Goal: Register for event/course

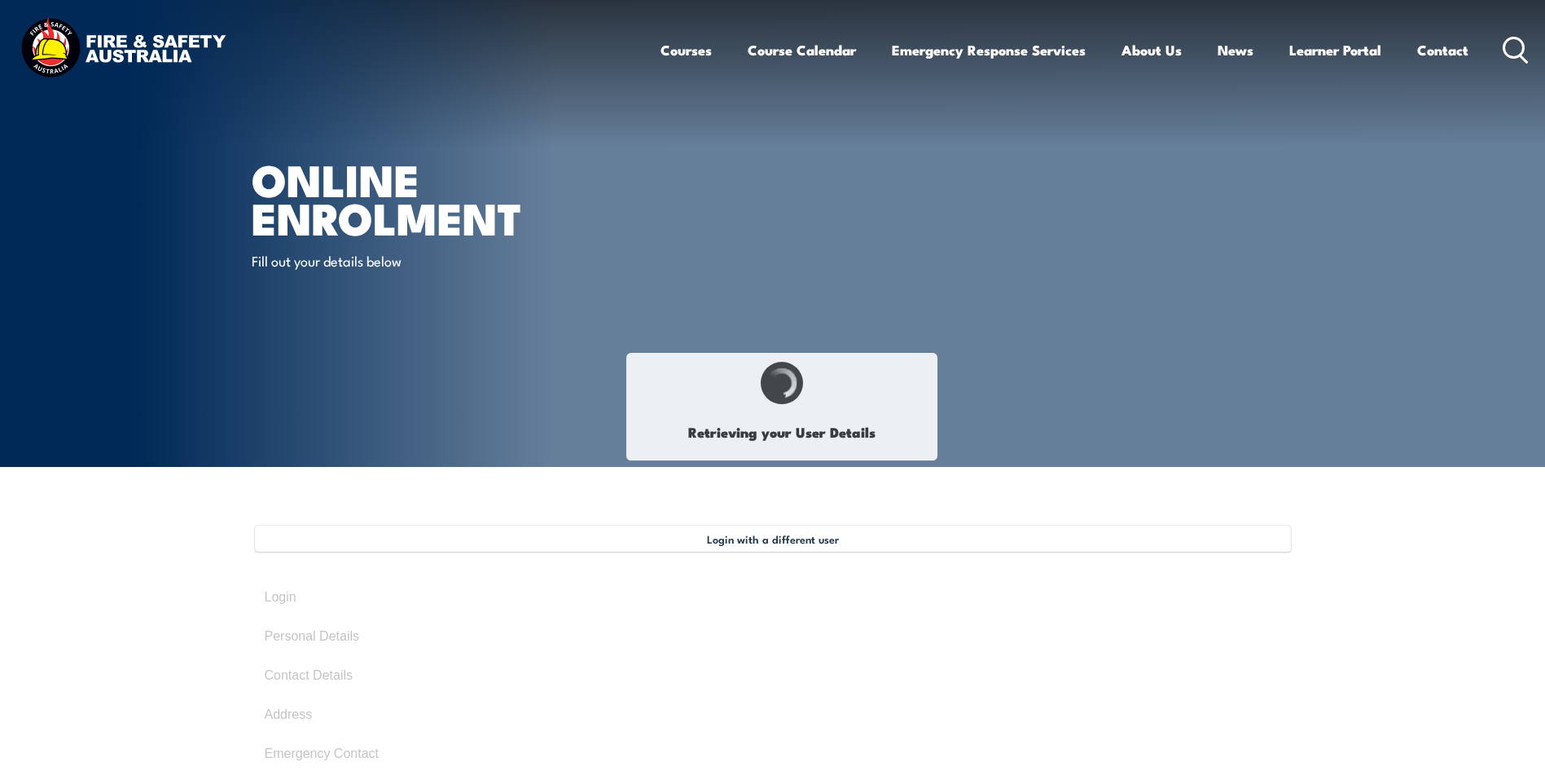
select select "Mr"
type input "[PERSON_NAME]"
type input "[DATE]"
type input "X66HBTUWDS"
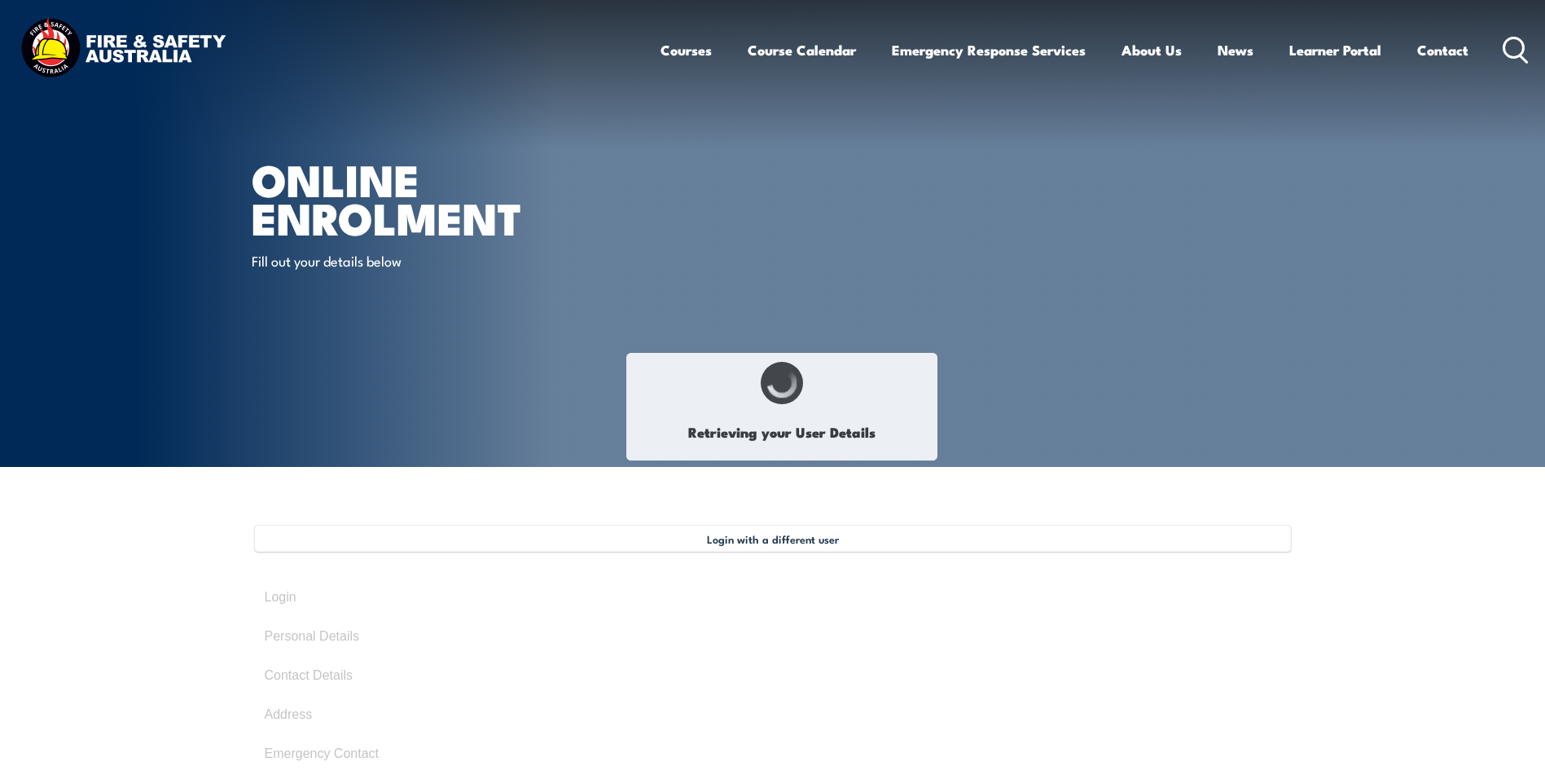
select select "M"
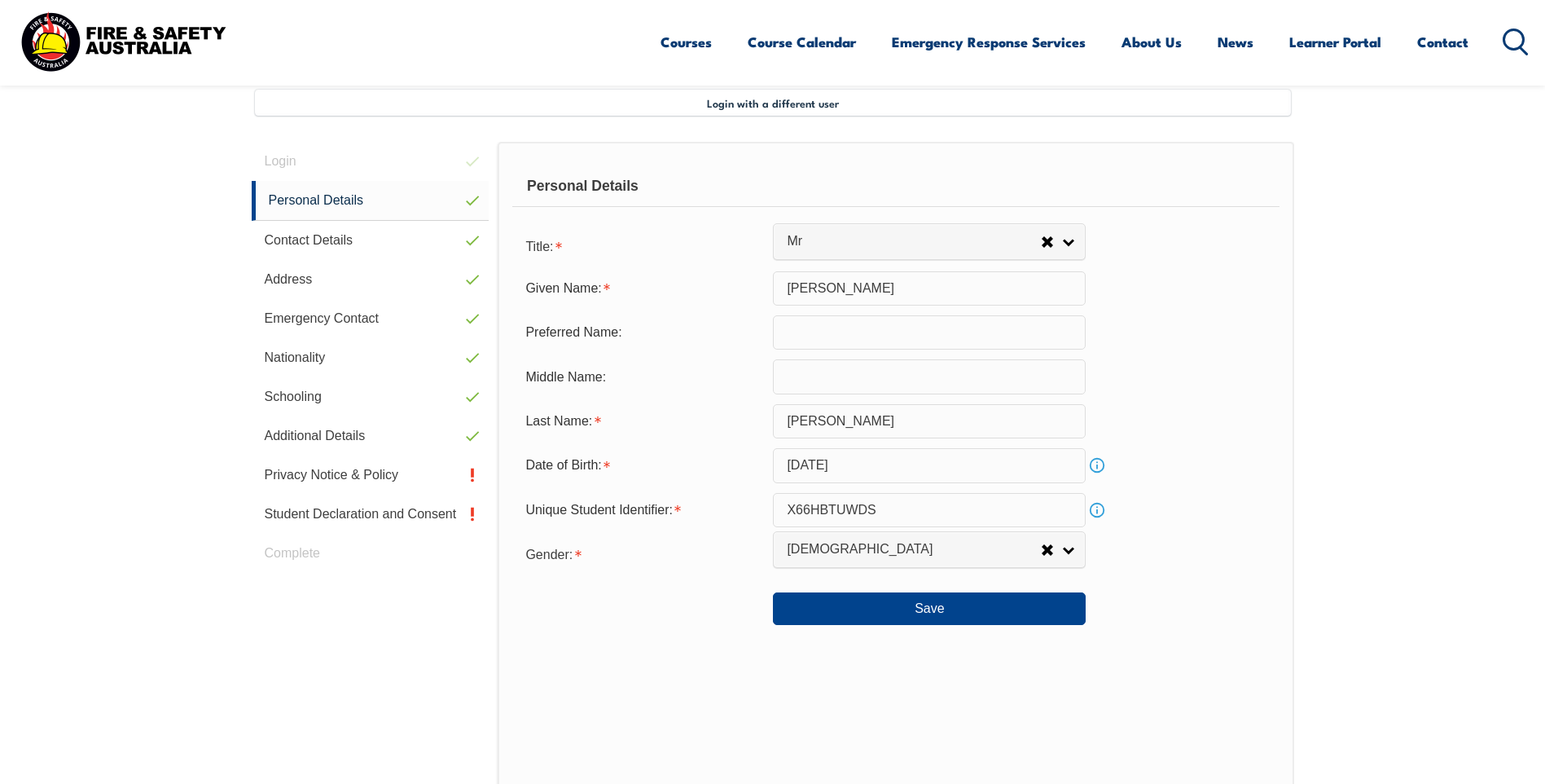
scroll to position [444, 0]
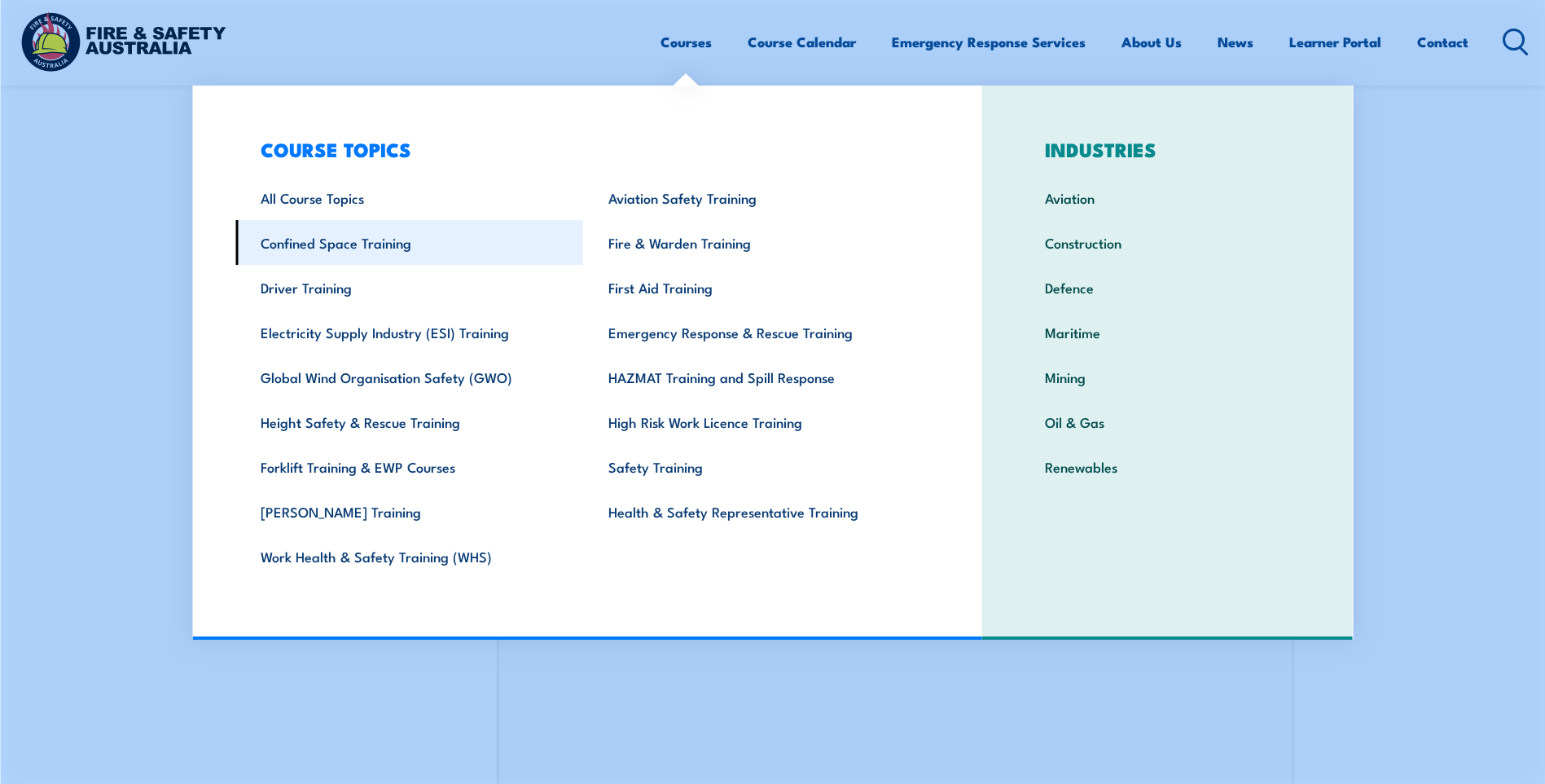
click at [381, 239] on link "Confined Space Training" at bounding box center [409, 242] width 348 height 45
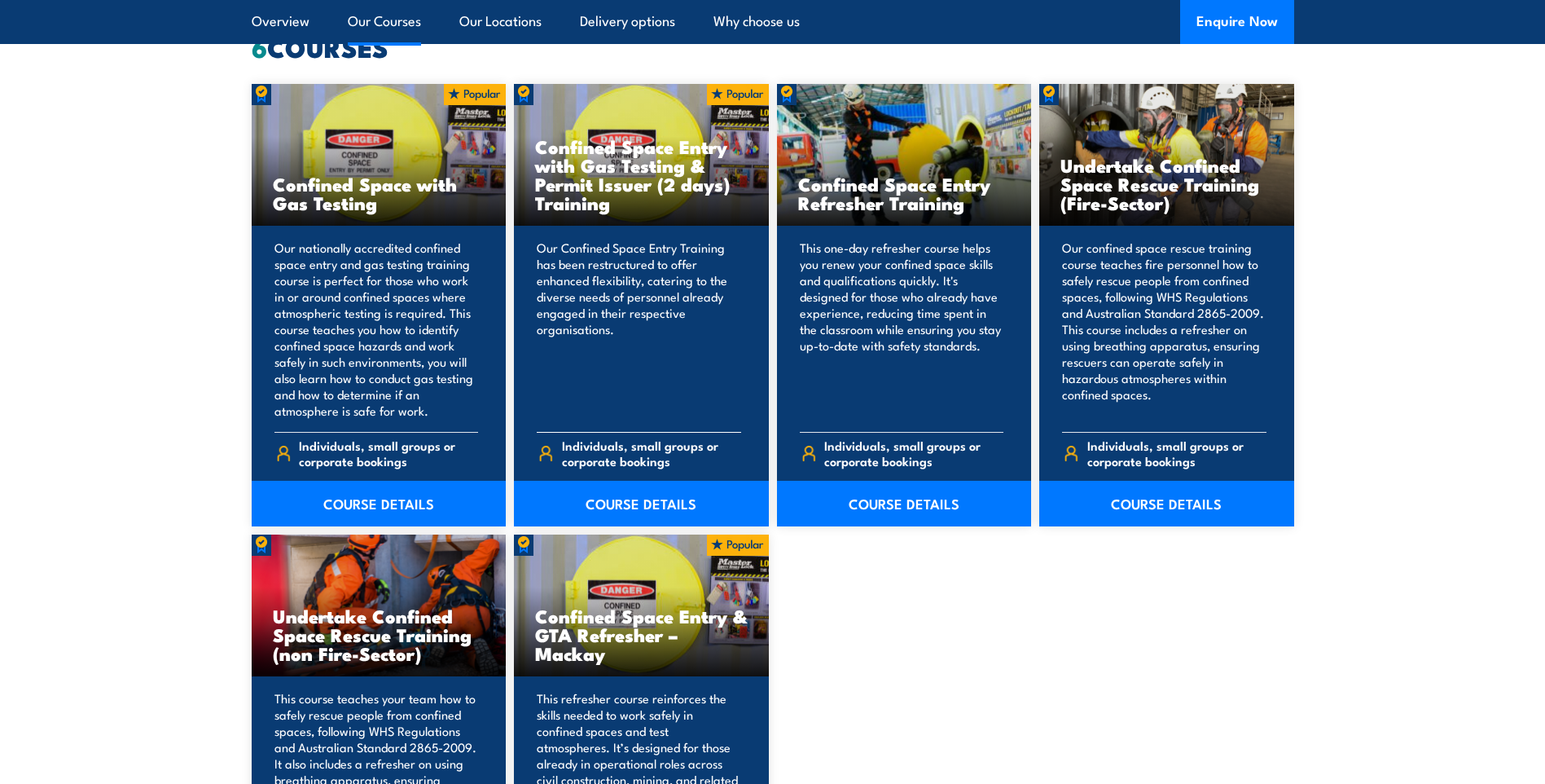
scroll to position [1303, 0]
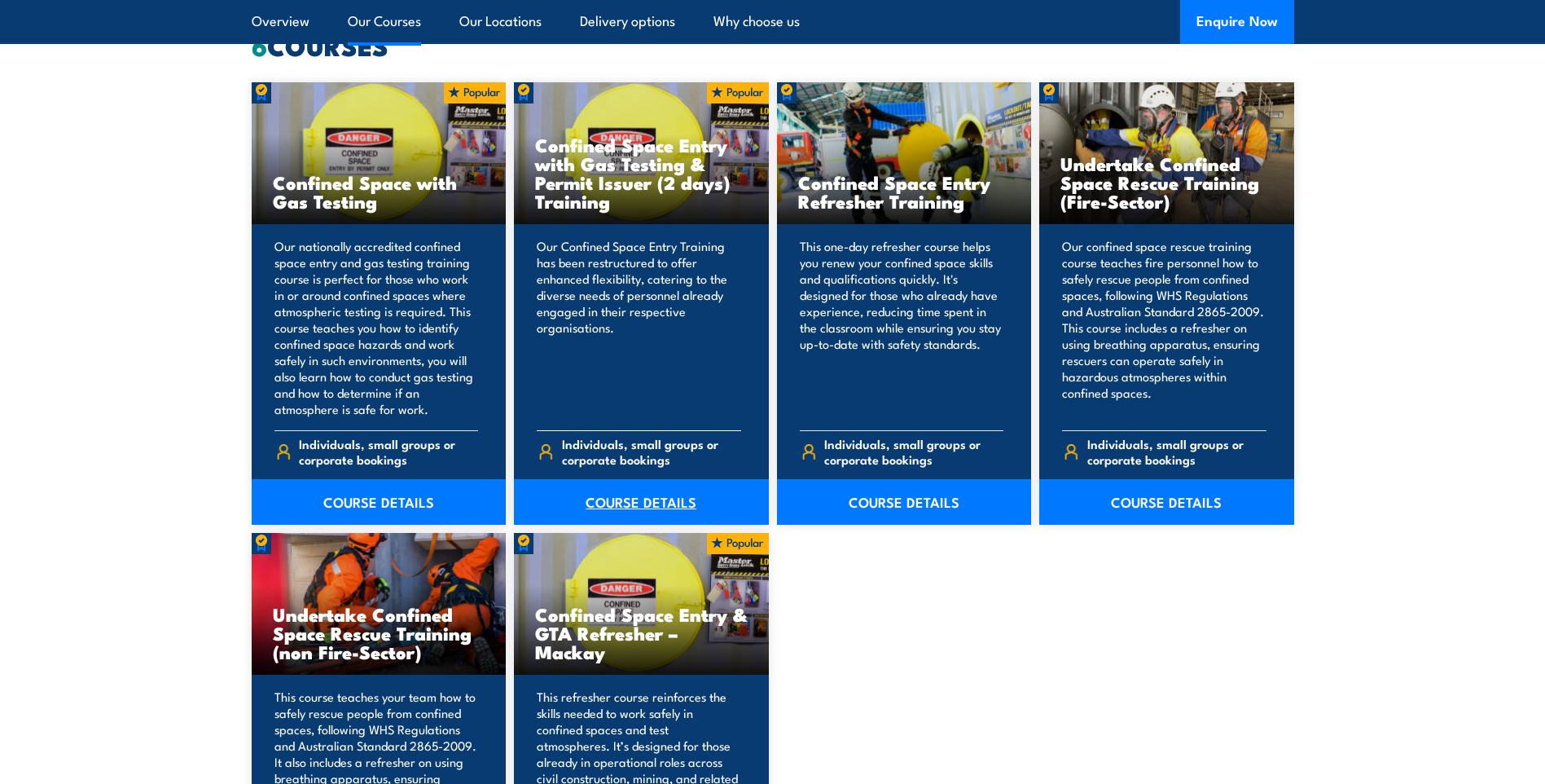
click at [648, 502] on link "COURSE DETAILS" at bounding box center [642, 501] width 255 height 45
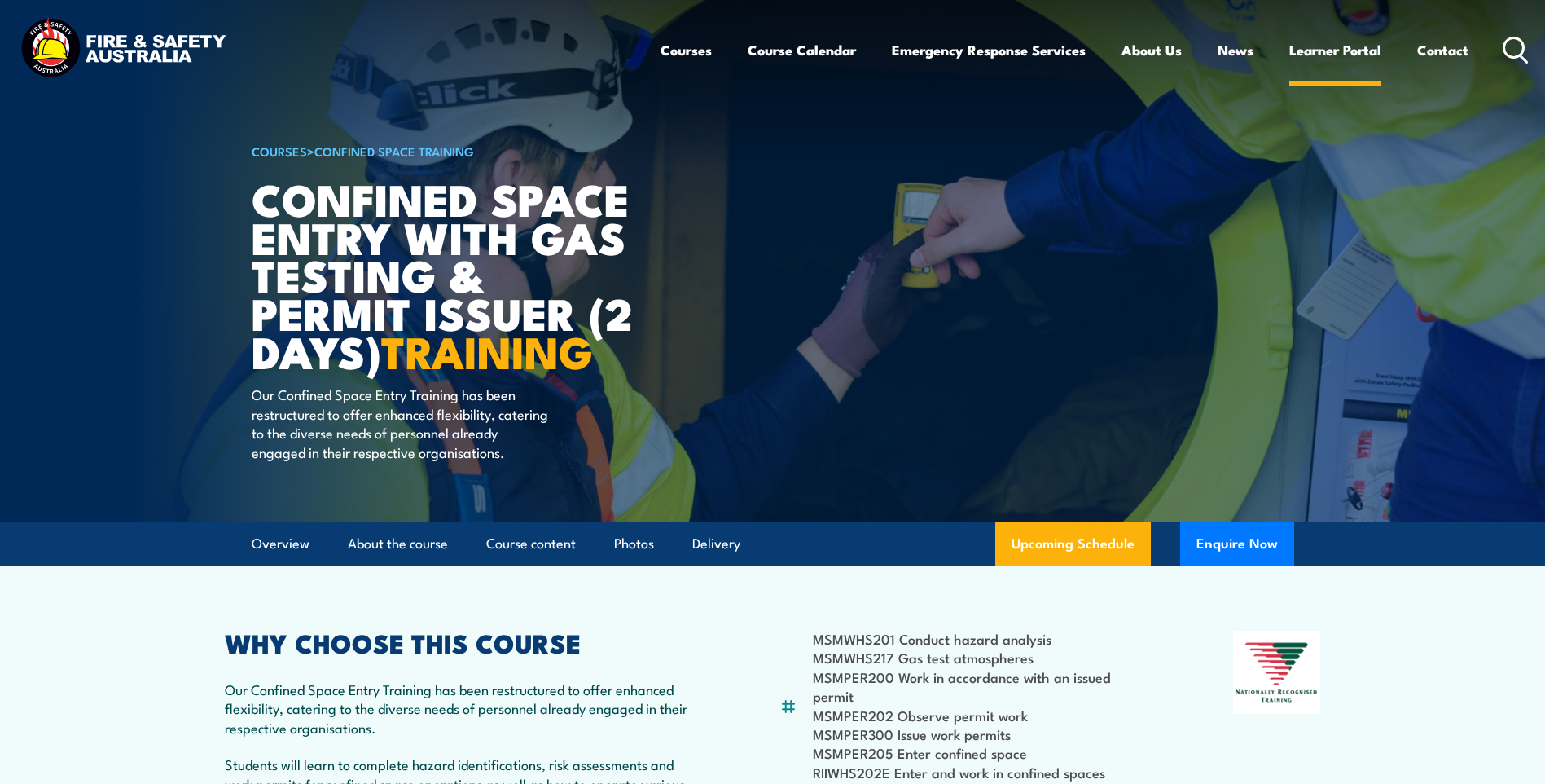
click at [1364, 53] on link "Learner Portal" at bounding box center [1335, 50] width 92 height 43
